Goal: Task Accomplishment & Management: Manage account settings

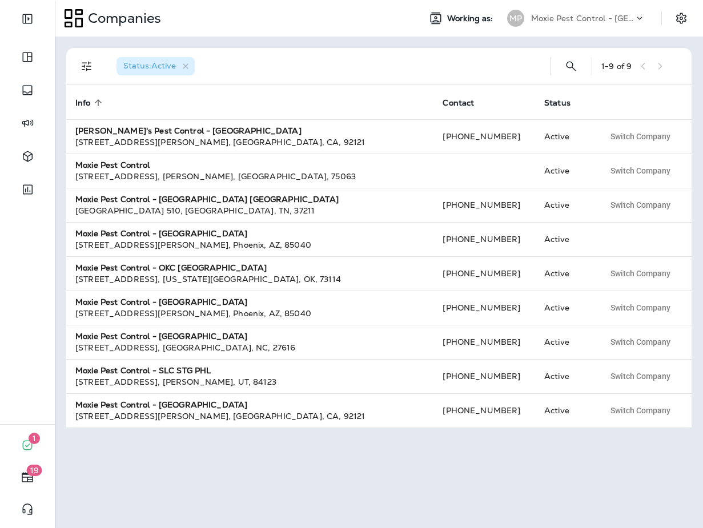
click at [600, 17] on p "Moxie Pest Control - [GEOGRAPHIC_DATA]" at bounding box center [582, 18] width 103 height 9
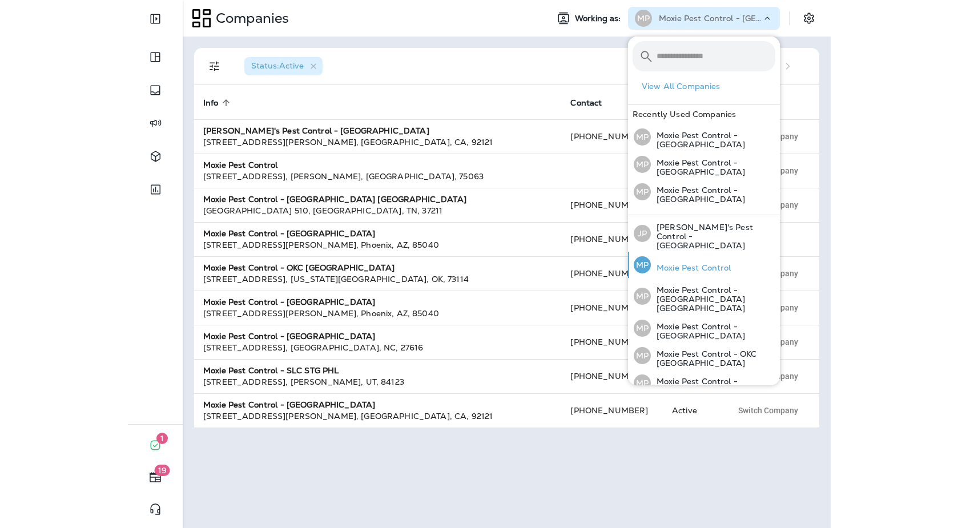
scroll to position [74, 0]
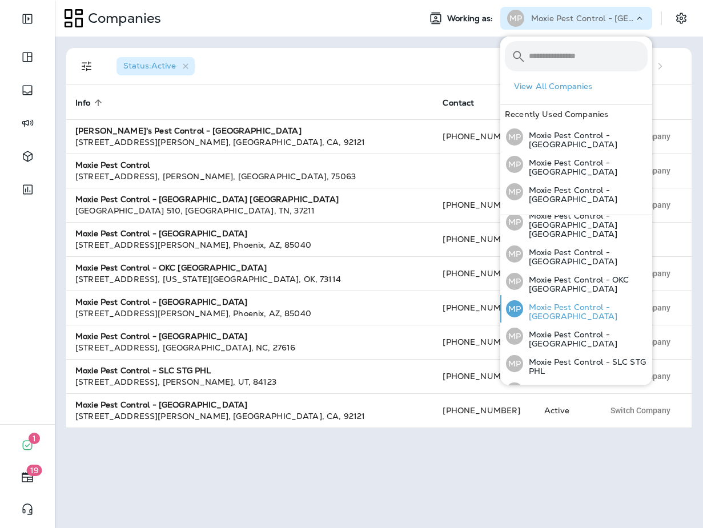
click at [545, 303] on p "Moxie Pest Control - [GEOGRAPHIC_DATA]" at bounding box center [585, 312] width 124 height 18
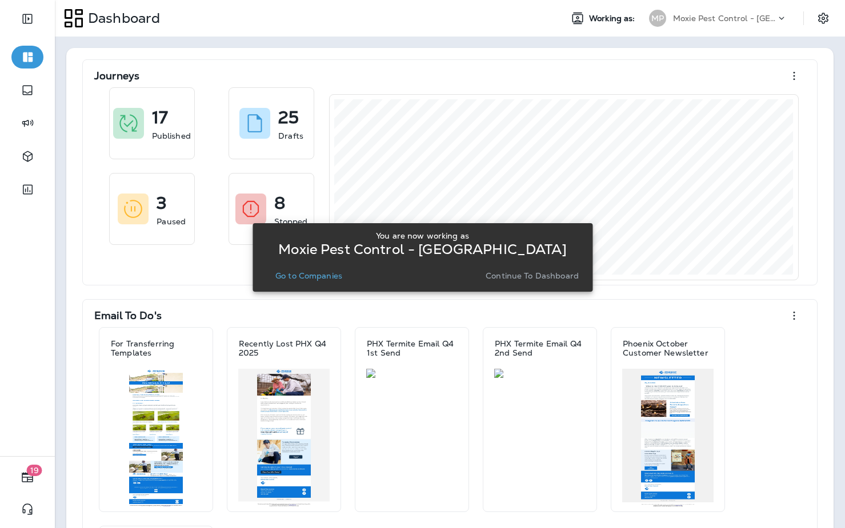
click at [316, 275] on p "Go to Companies" at bounding box center [308, 275] width 67 height 9
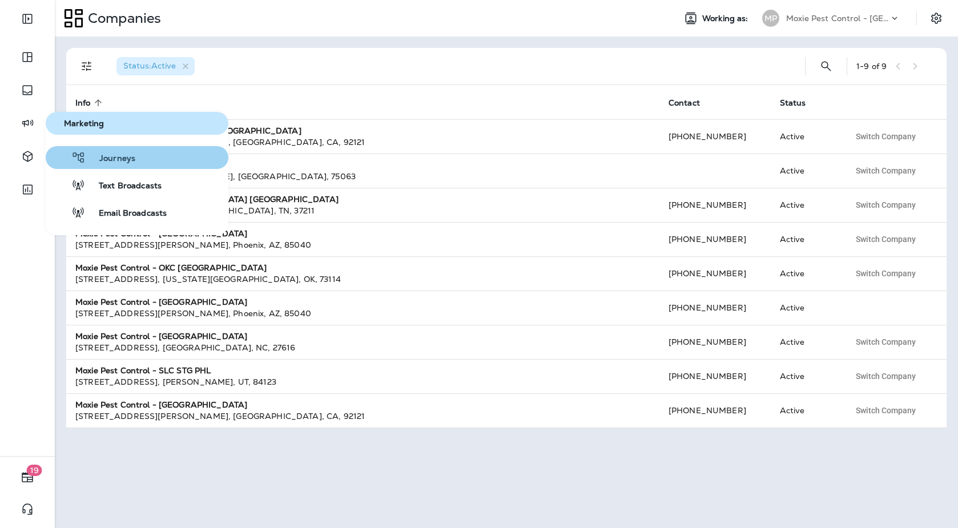
click at [124, 151] on div "Journeys" at bounding box center [92, 158] width 85 height 14
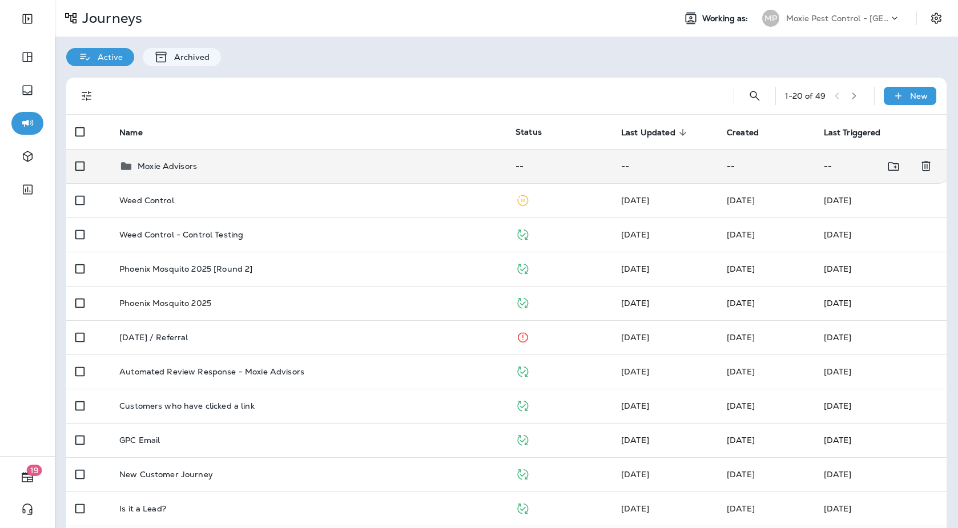
click at [244, 174] on td "Moxie Advisors" at bounding box center [308, 166] width 396 height 34
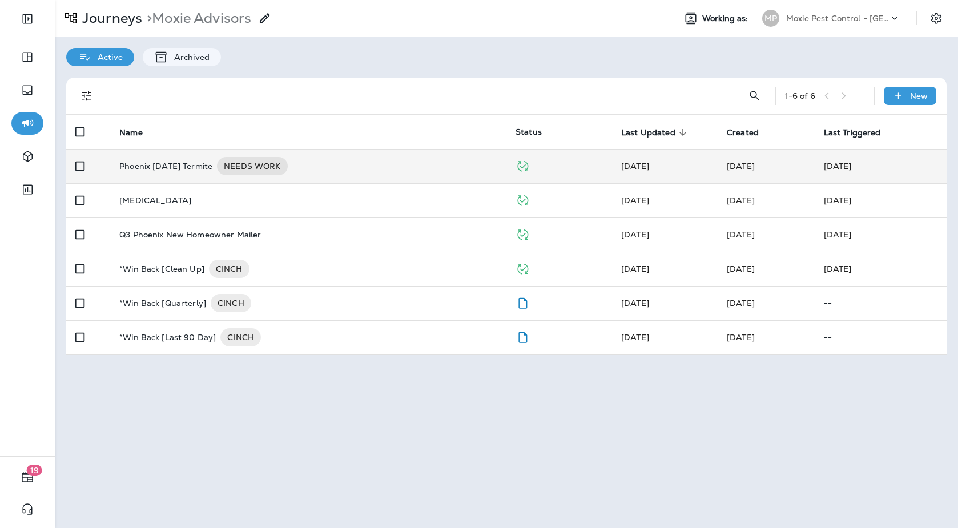
click at [370, 161] on div "Phoenix [DATE] Termite NEEDS WORK" at bounding box center [308, 166] width 378 height 18
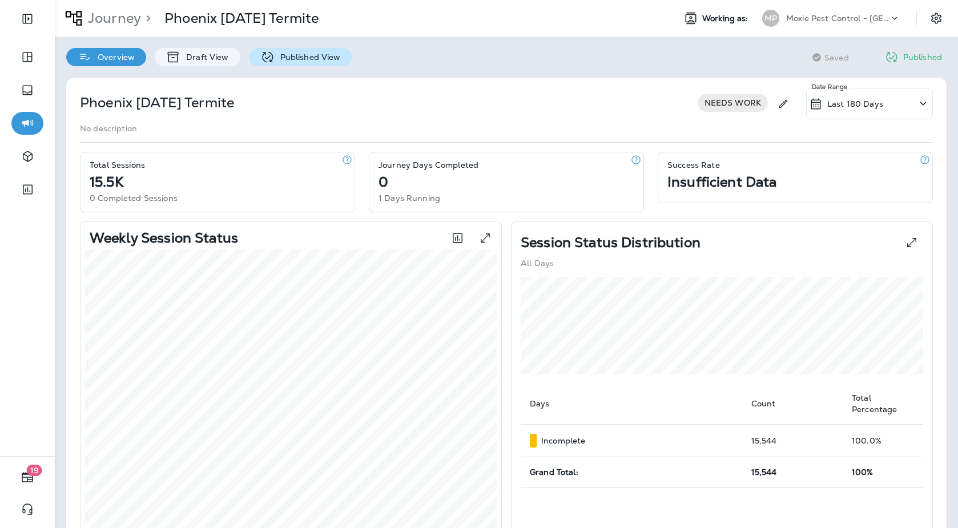
click at [298, 51] on div "Published View" at bounding box center [300, 57] width 103 height 18
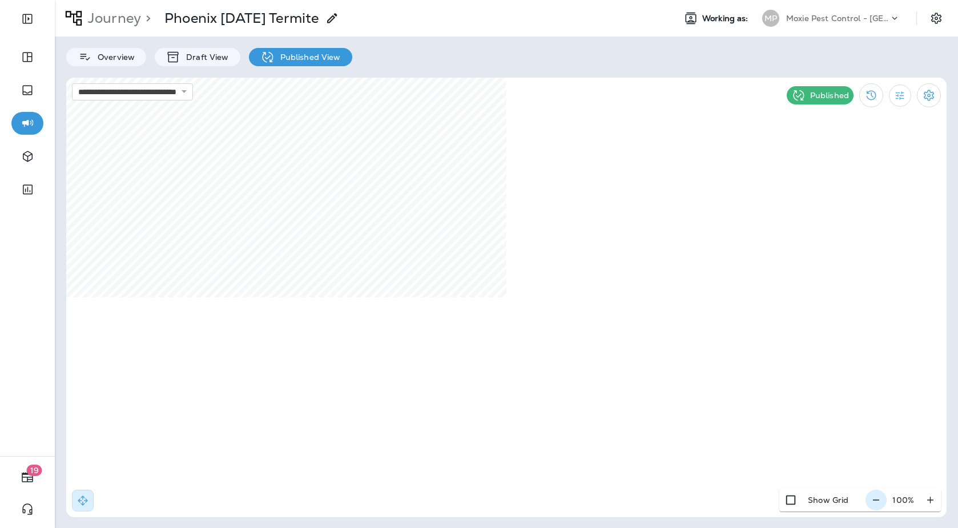
click at [702, 501] on icon "button" at bounding box center [876, 500] width 12 height 11
click at [702, 501] on icon "button" at bounding box center [881, 500] width 12 height 11
click at [702, 22] on p "Moxie Pest Control - [GEOGRAPHIC_DATA]" at bounding box center [837, 18] width 103 height 9
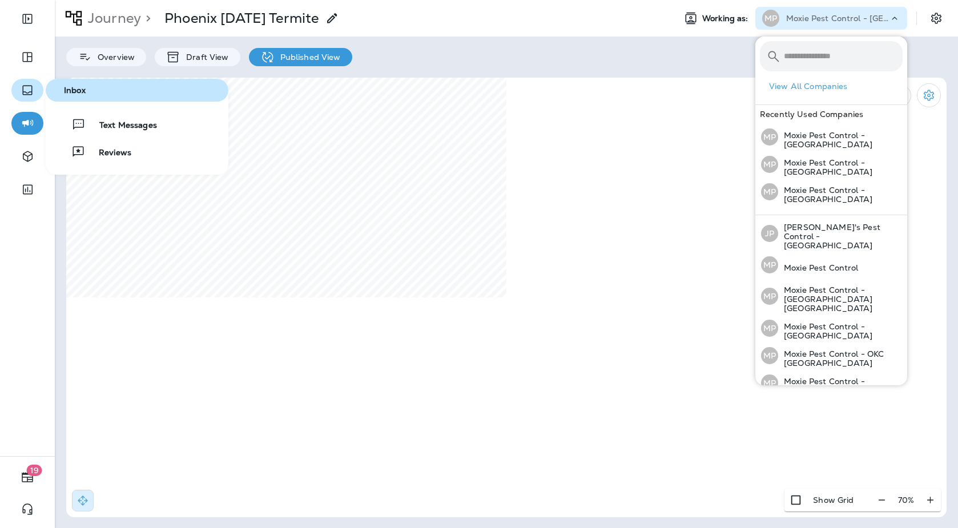
click at [25, 87] on icon "button" at bounding box center [28, 90] width 14 height 14
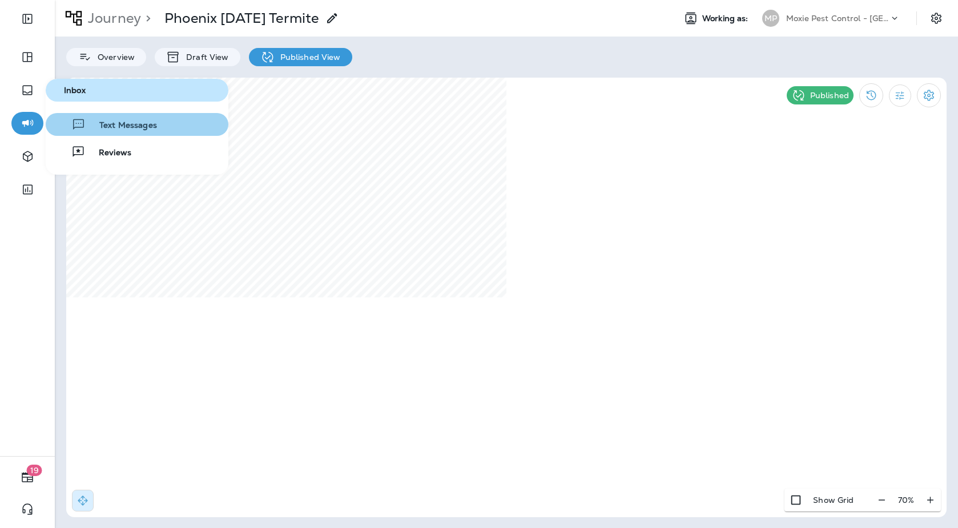
click at [103, 128] on span "Text Messages" at bounding box center [121, 125] width 71 height 11
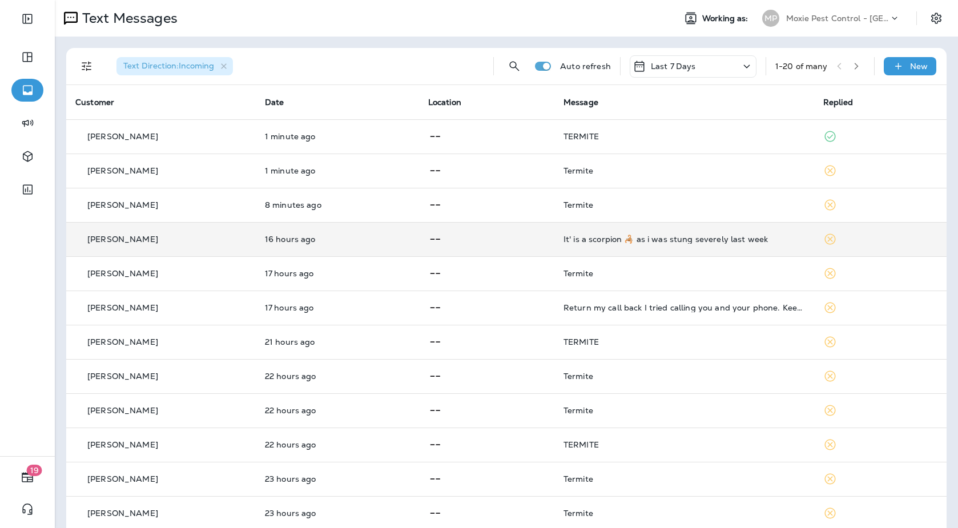
click at [675, 235] on div "It' is a scorpion 🦂 as i was stung severely last week" at bounding box center [685, 239] width 242 height 9
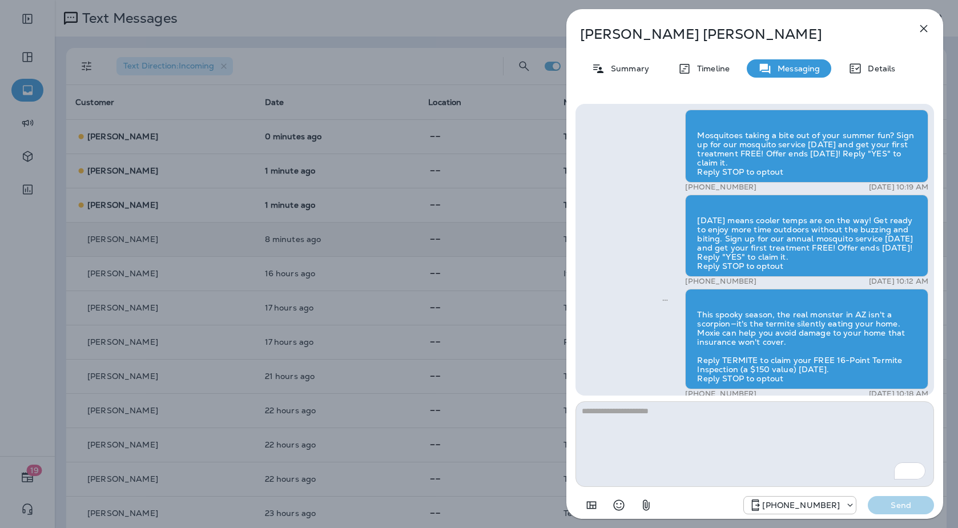
scroll to position [-188, 0]
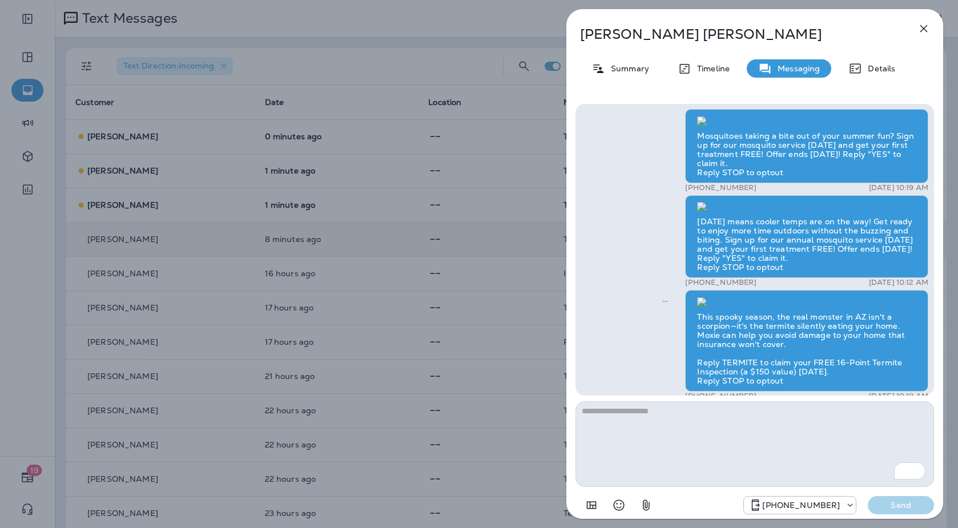
click at [702, 26] on icon "button" at bounding box center [924, 29] width 14 height 14
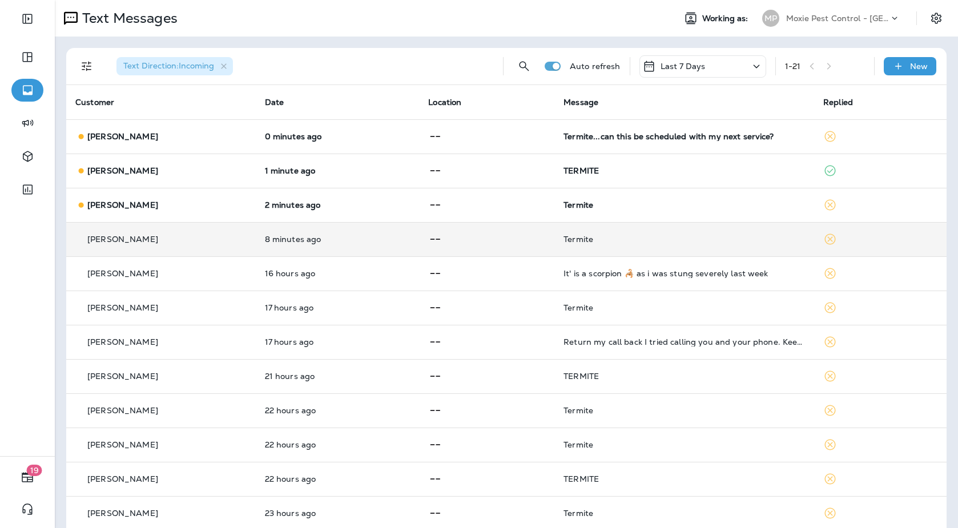
click at [702, 30] on div "Text Messages Working as: MP Moxie Pest Control - [GEOGRAPHIC_DATA]" at bounding box center [506, 18] width 903 height 37
click at [702, 8] on div "MP Moxie Pest Control - [GEOGRAPHIC_DATA]" at bounding box center [832, 18] width 152 height 23
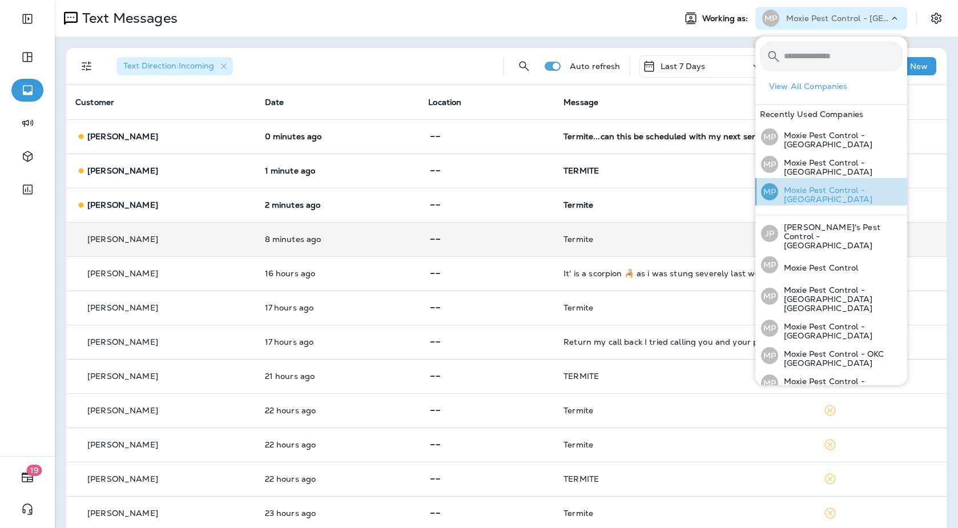
click at [702, 195] on p "Moxie Pest Control - [GEOGRAPHIC_DATA]" at bounding box center [840, 195] width 124 height 18
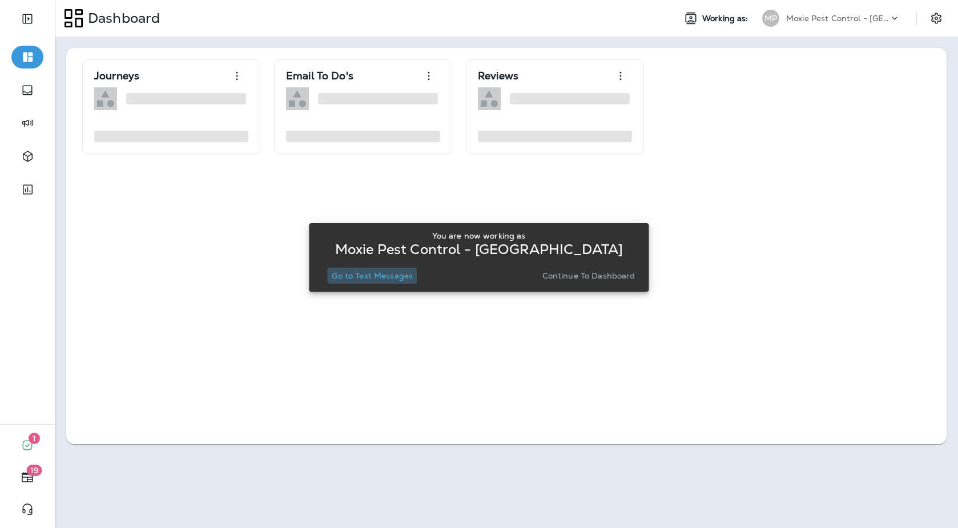
click at [355, 276] on p "Go to Text Messages" at bounding box center [372, 275] width 81 height 9
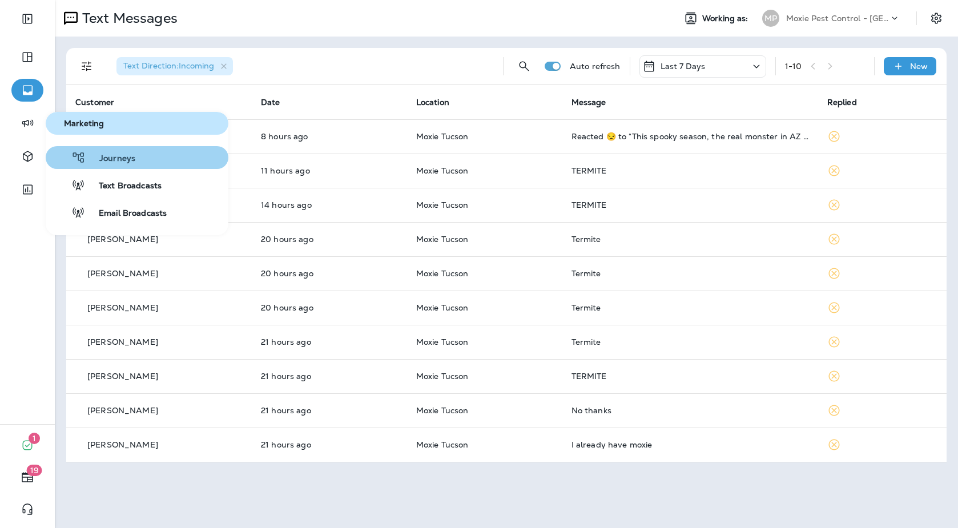
click at [129, 162] on span "Journeys" at bounding box center [111, 159] width 50 height 11
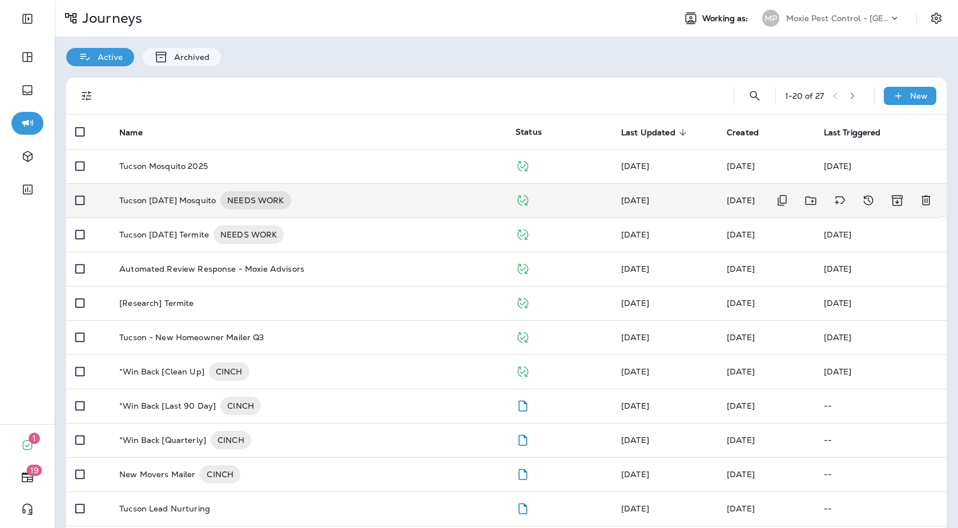
click at [330, 198] on div "Tucson [DATE] Mosquito NEEDS WORK" at bounding box center [308, 200] width 378 height 18
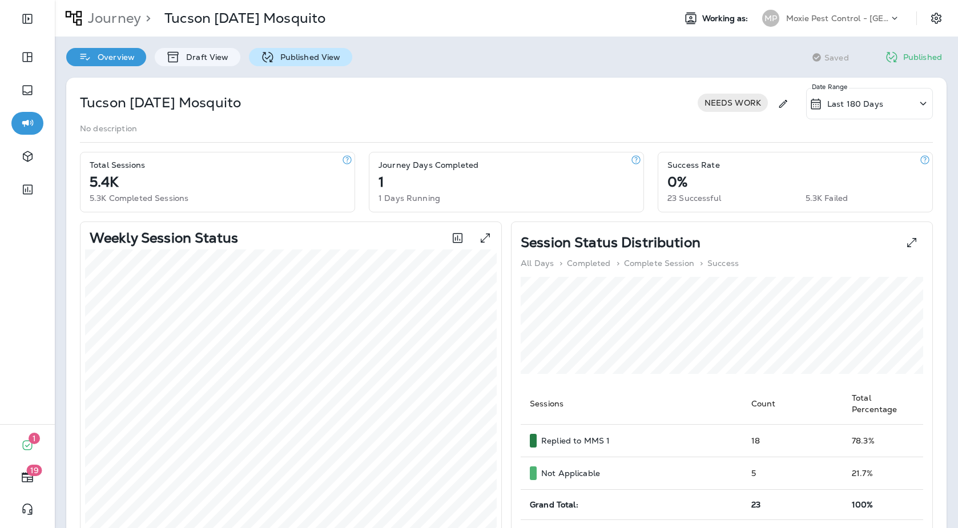
click at [295, 49] on div "Published View" at bounding box center [300, 57] width 103 height 18
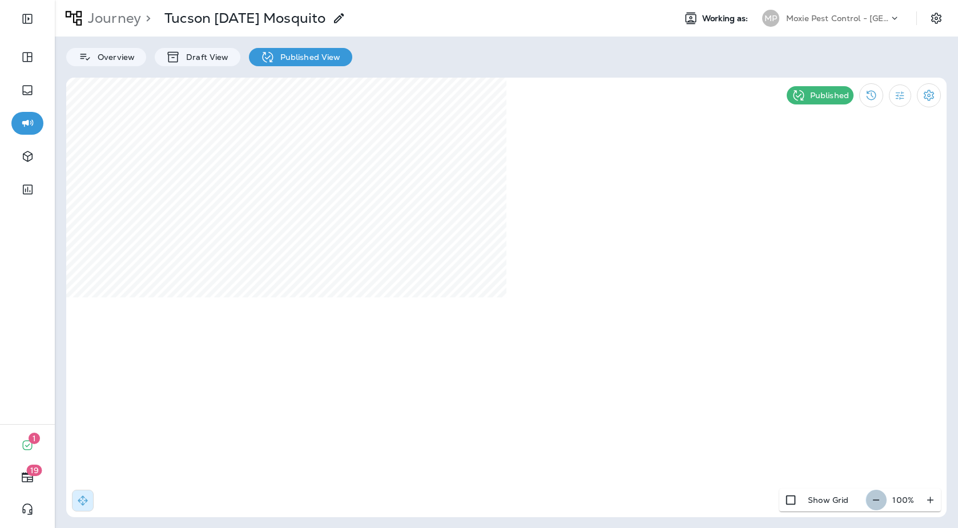
click at [702, 501] on icon "button" at bounding box center [876, 500] width 12 height 11
click at [702, 501] on icon "button" at bounding box center [881, 500] width 12 height 11
click at [702, 501] on icon "button" at bounding box center [882, 500] width 12 height 11
click at [702, 501] on icon "button" at bounding box center [881, 500] width 12 height 11
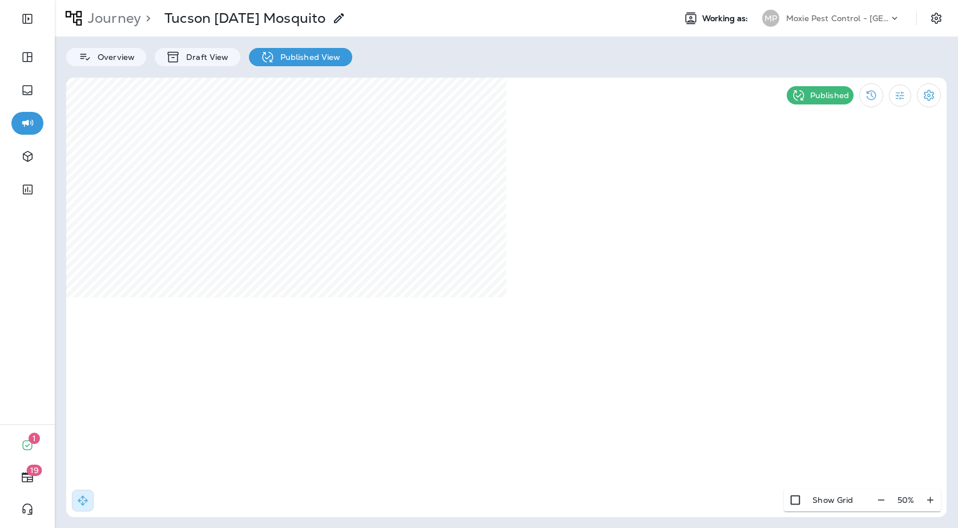
click at [110, 18] on p "Journey" at bounding box center [112, 18] width 58 height 17
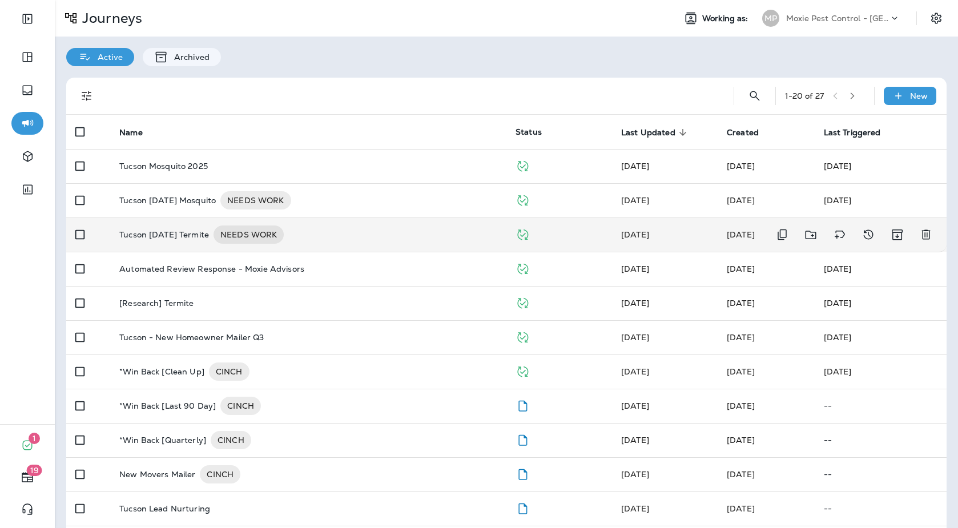
click at [396, 234] on div "Tucson [DATE] Termite NEEDS WORK" at bounding box center [308, 235] width 378 height 18
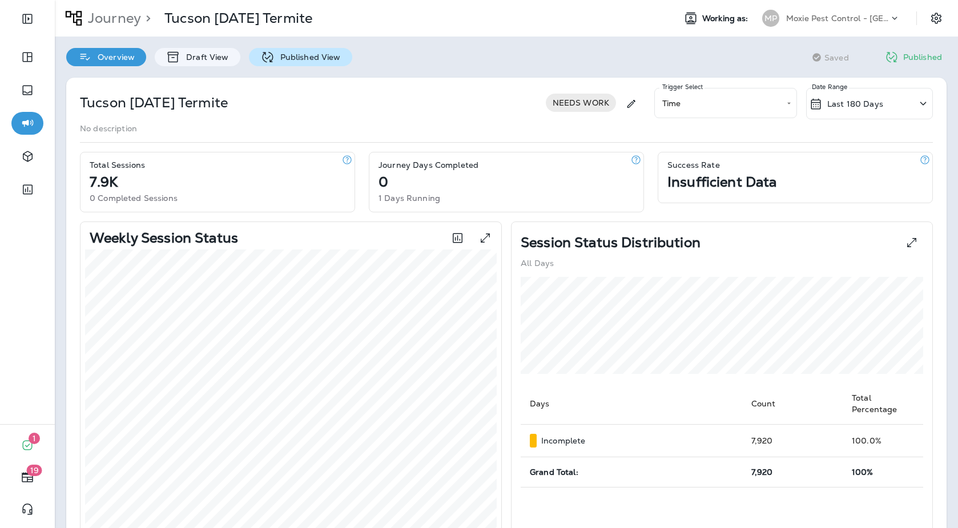
click at [322, 49] on div "Published View" at bounding box center [300, 57] width 103 height 18
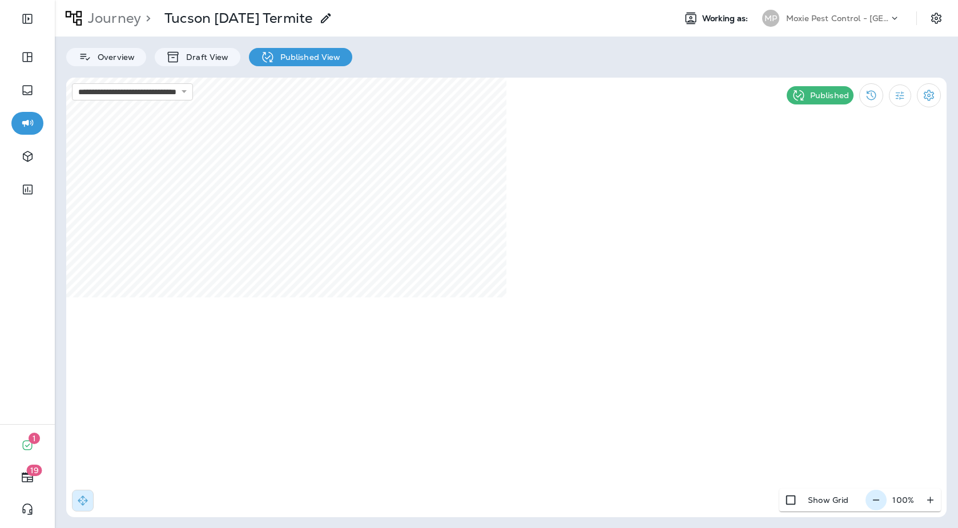
click at [702, 503] on icon "button" at bounding box center [876, 500] width 12 height 11
click at [702, 503] on icon "button" at bounding box center [881, 500] width 12 height 11
click at [702, 503] on icon "button" at bounding box center [882, 500] width 12 height 11
click at [702, 503] on icon "button" at bounding box center [881, 500] width 12 height 11
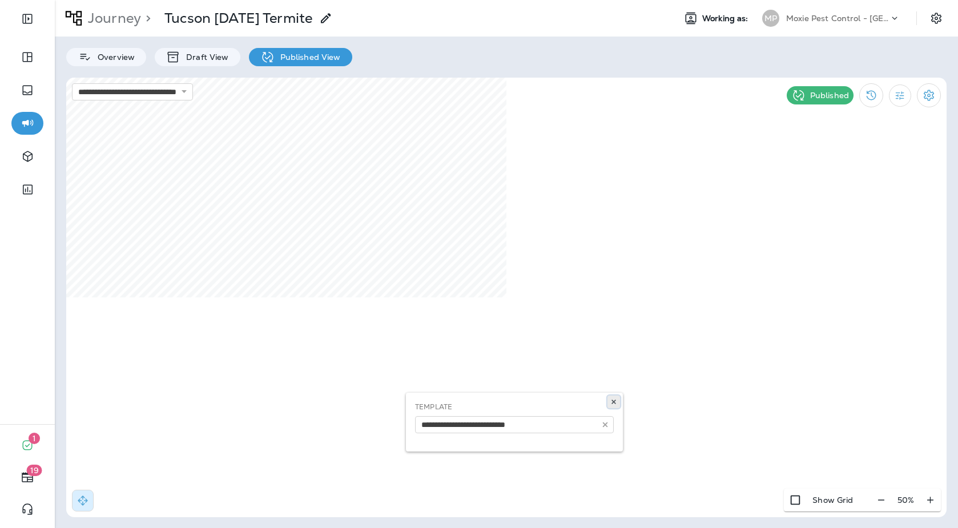
click at [611, 402] on icon at bounding box center [613, 402] width 7 height 7
click at [125, 24] on p "Journey" at bounding box center [112, 18] width 58 height 17
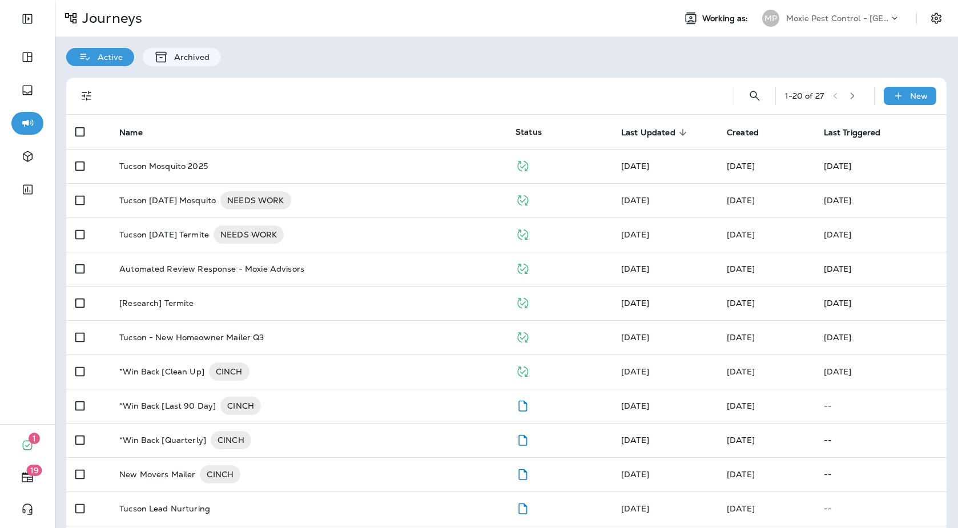
click at [702, 22] on p "Moxie Pest Control - [GEOGRAPHIC_DATA]" at bounding box center [837, 18] width 103 height 9
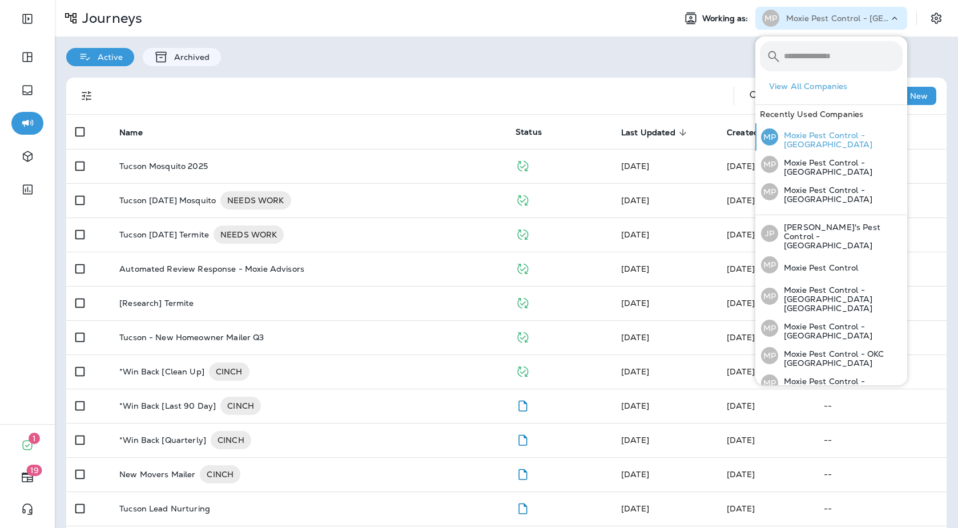
click at [702, 143] on p "Moxie Pest Control - [GEOGRAPHIC_DATA]" at bounding box center [840, 140] width 124 height 18
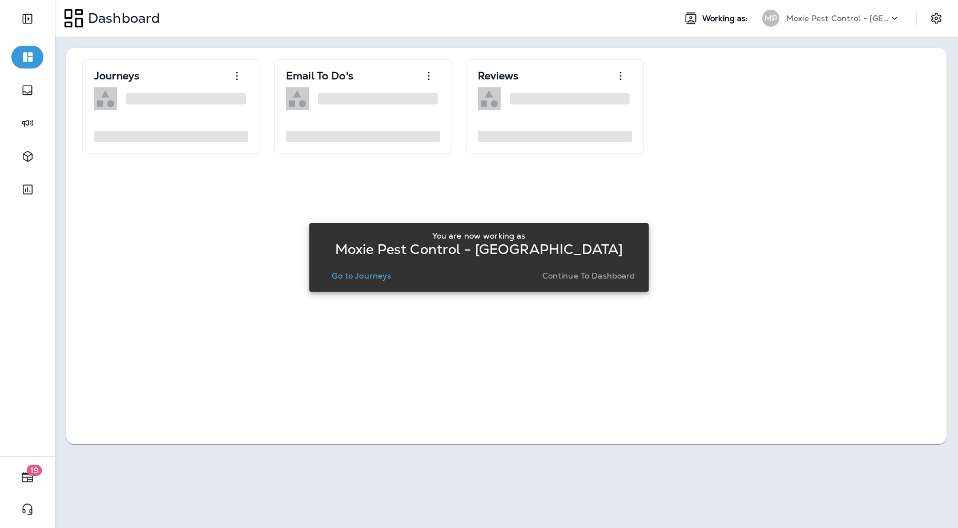
click at [360, 284] on div "You are now working as Moxie Pest Control - Phoenix Go to Journeys Continue to …" at bounding box center [479, 258] width 322 height 62
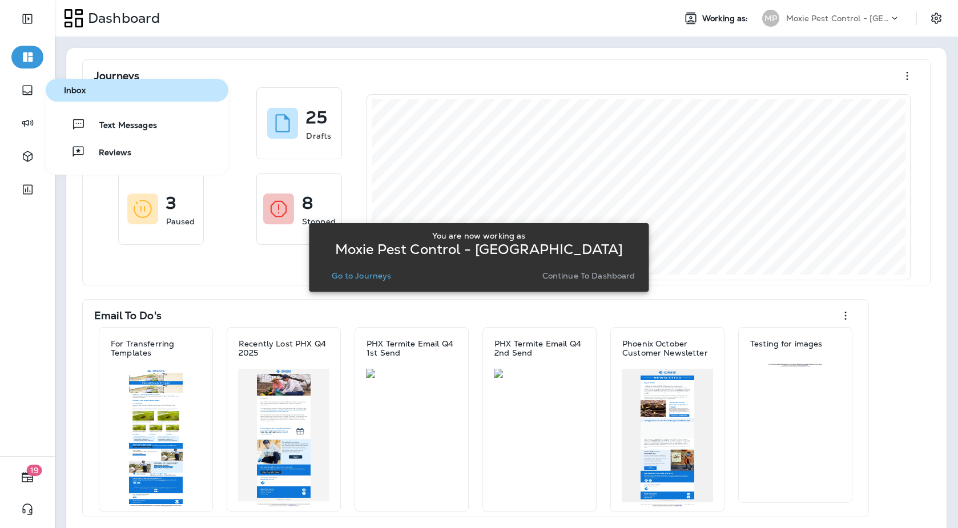
drag, startPoint x: 29, startPoint y: 91, endPoint x: 49, endPoint y: 99, distance: 21.7
click at [29, 91] on icon "button" at bounding box center [28, 90] width 14 height 14
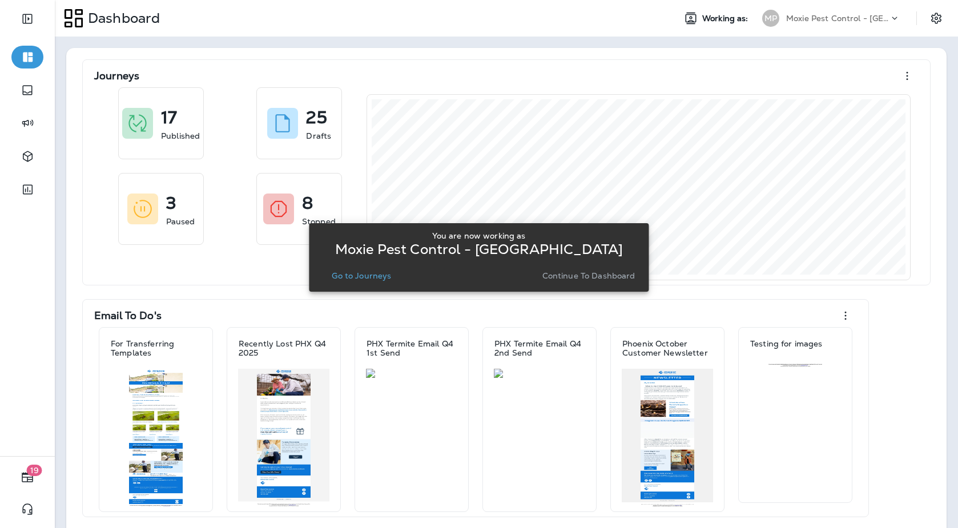
click at [376, 278] on p "Go to Journeys" at bounding box center [361, 275] width 59 height 9
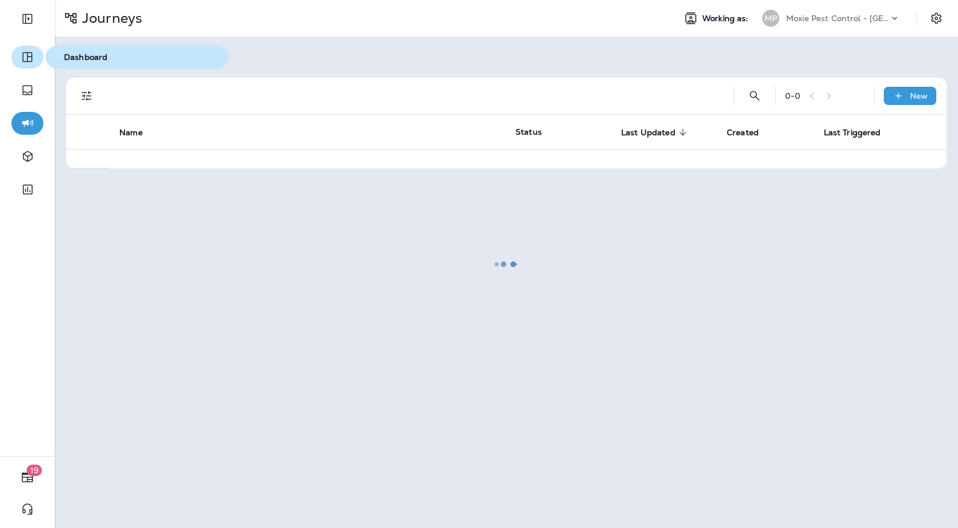
click at [22, 56] on icon "button" at bounding box center [28, 57] width 14 height 14
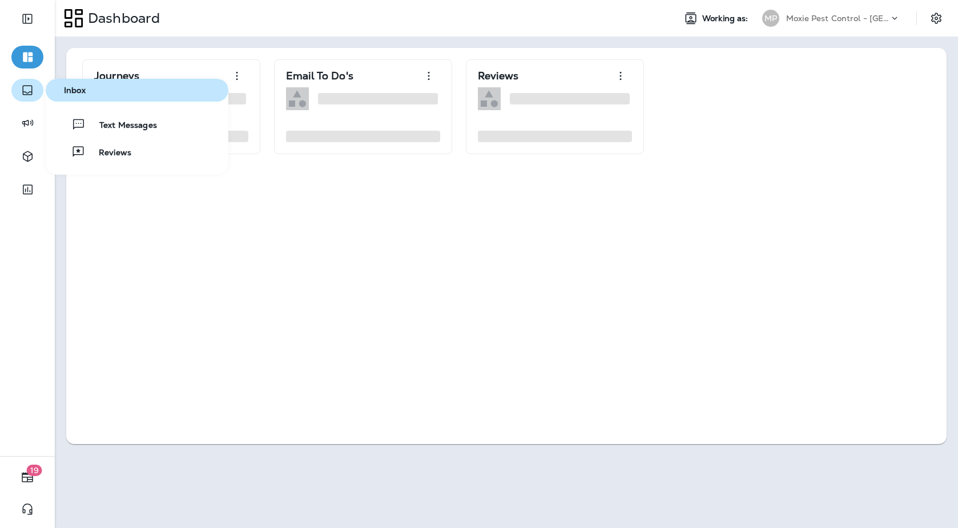
click at [26, 93] on icon "button" at bounding box center [27, 91] width 10 height 10
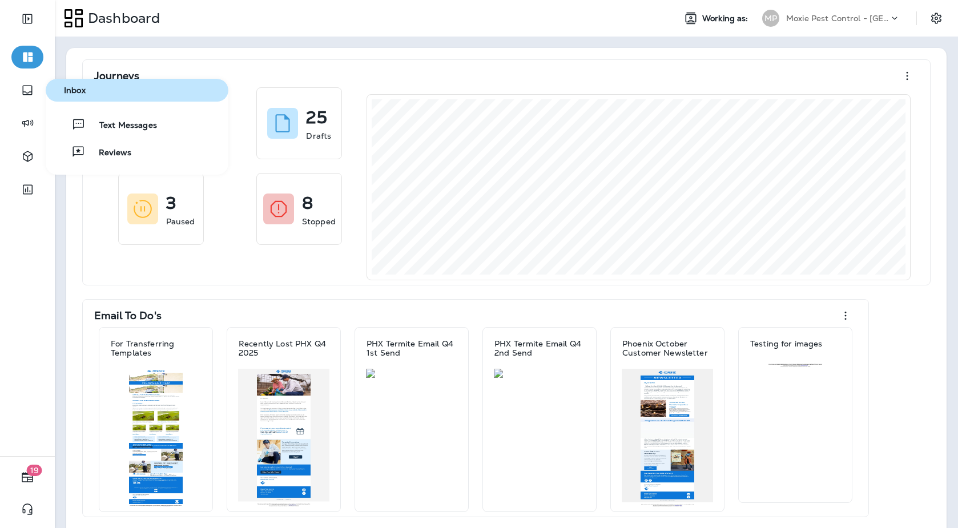
click at [118, 136] on div "Text Messages Reviews" at bounding box center [137, 138] width 183 height 50
click at [113, 130] on span "Text Messages" at bounding box center [121, 125] width 71 height 11
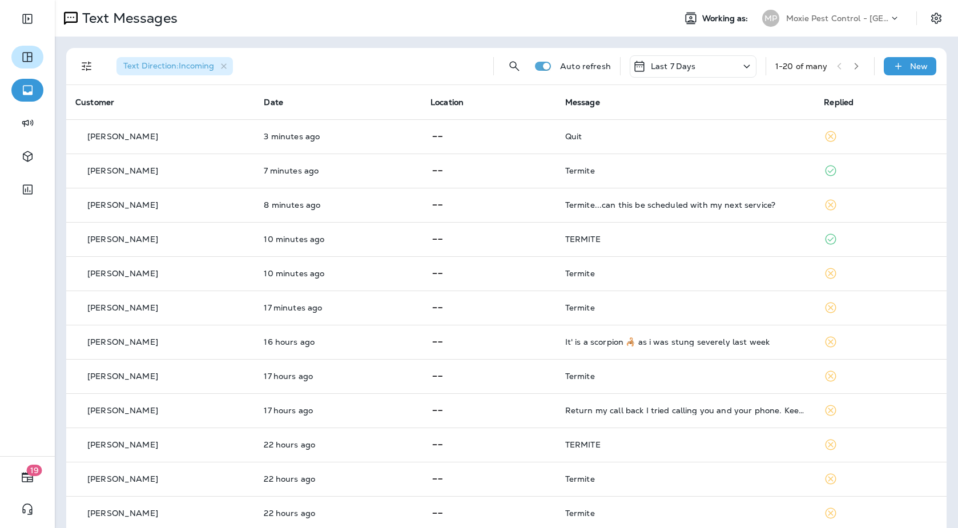
click at [702, 71] on button "button" at bounding box center [856, 66] width 17 height 17
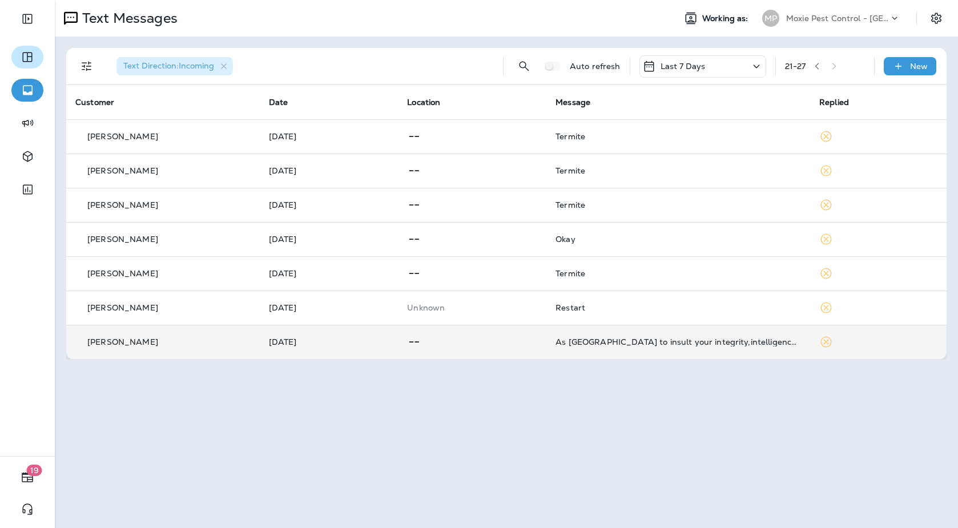
click at [702, 340] on div "As [GEOGRAPHIC_DATA] to insult your integrity,intelligence and moral" at bounding box center [679, 342] width 246 height 9
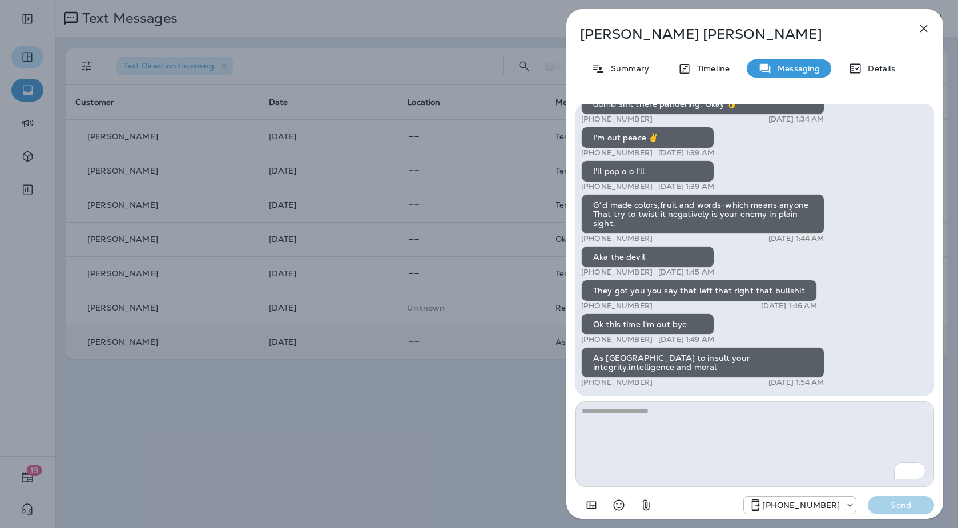
click at [702, 26] on icon "button" at bounding box center [924, 28] width 7 height 7
